Goal: Navigation & Orientation: Find specific page/section

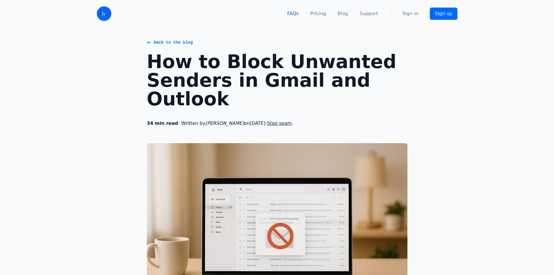
click at [295, 15] on link "FAQs" at bounding box center [292, 13] width 11 height 7
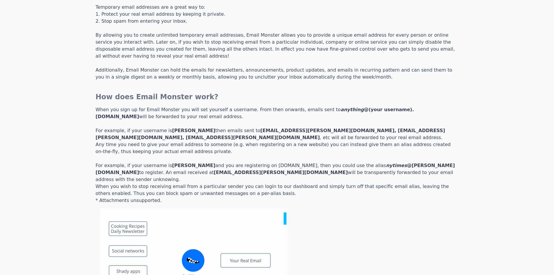
scroll to position [563, 0]
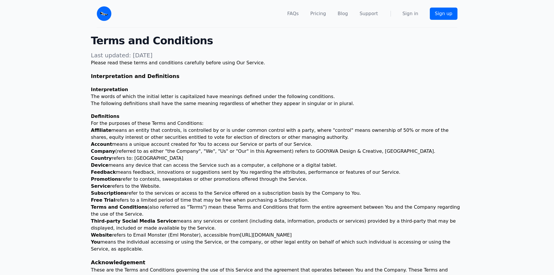
scroll to position [195, 0]
